Goal: Task Accomplishment & Management: Complete application form

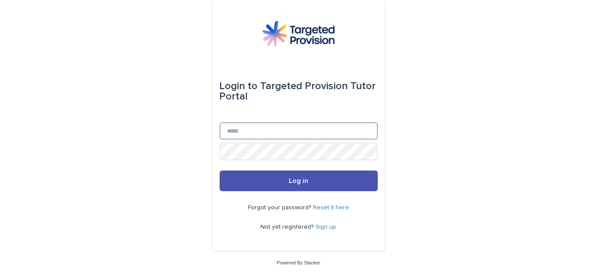
click at [232, 134] on input "Email" at bounding box center [299, 130] width 158 height 17
type input "**********"
click at [220, 170] on button "Log in" at bounding box center [299, 180] width 158 height 21
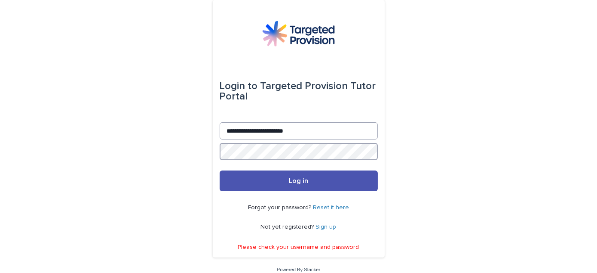
click at [220, 170] on button "Log in" at bounding box center [299, 180] width 158 height 21
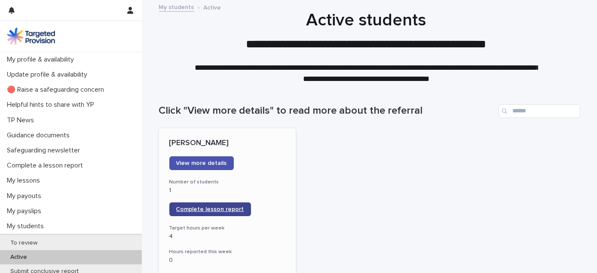
click at [216, 208] on span "Complete lesson report" at bounding box center [210, 209] width 68 height 6
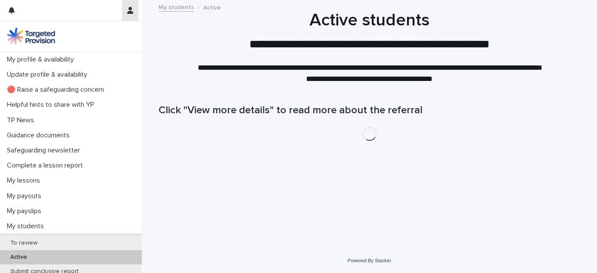
click at [134, 12] on button "button" at bounding box center [130, 10] width 16 height 21
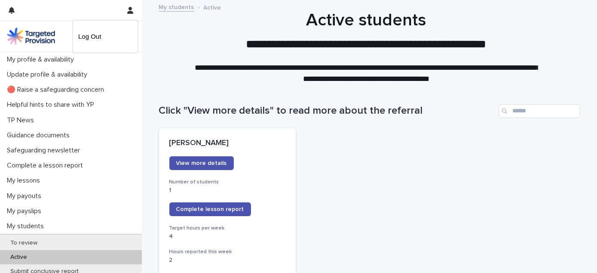
click at [196, 211] on div at bounding box center [298, 136] width 597 height 273
click at [217, 209] on span "Complete lesson report" at bounding box center [210, 209] width 68 height 6
